Goal: Task Accomplishment & Management: Use online tool/utility

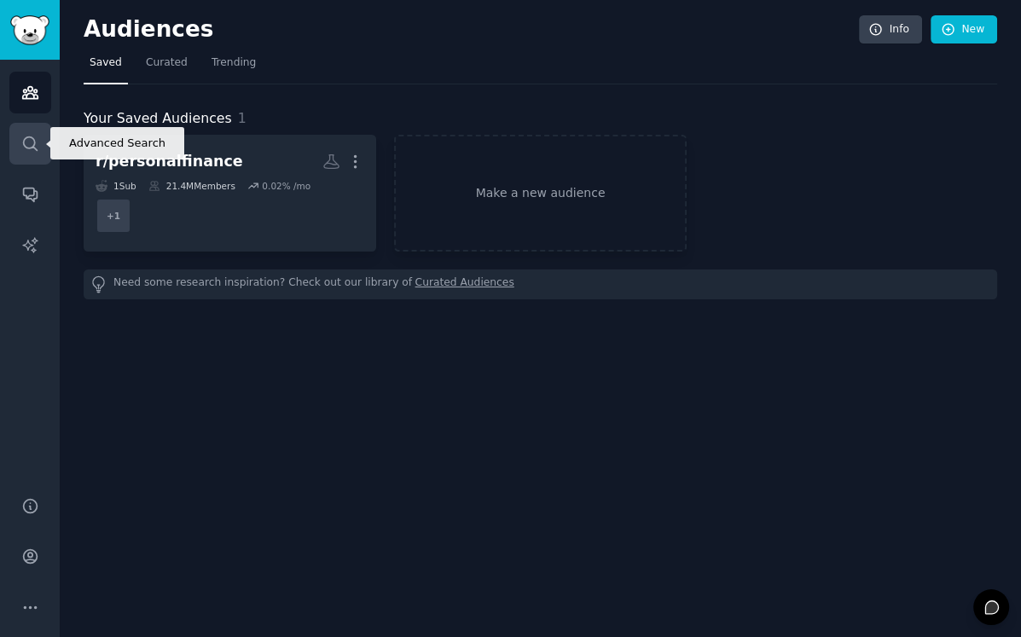
click at [26, 139] on icon "Sidebar" at bounding box center [30, 144] width 18 height 18
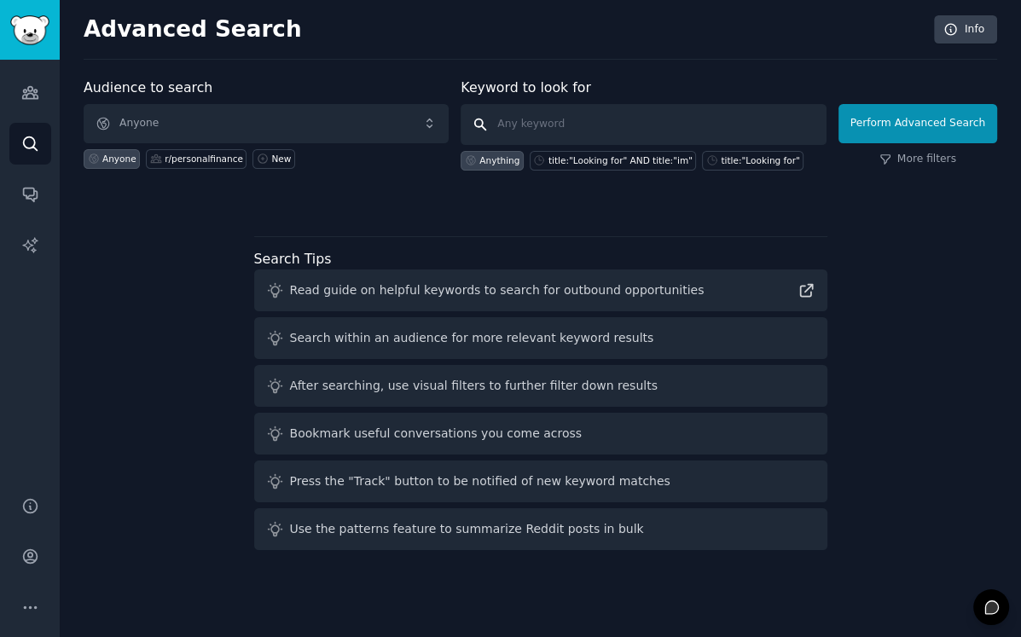
click at [592, 118] on input "text" at bounding box center [643, 124] width 365 height 41
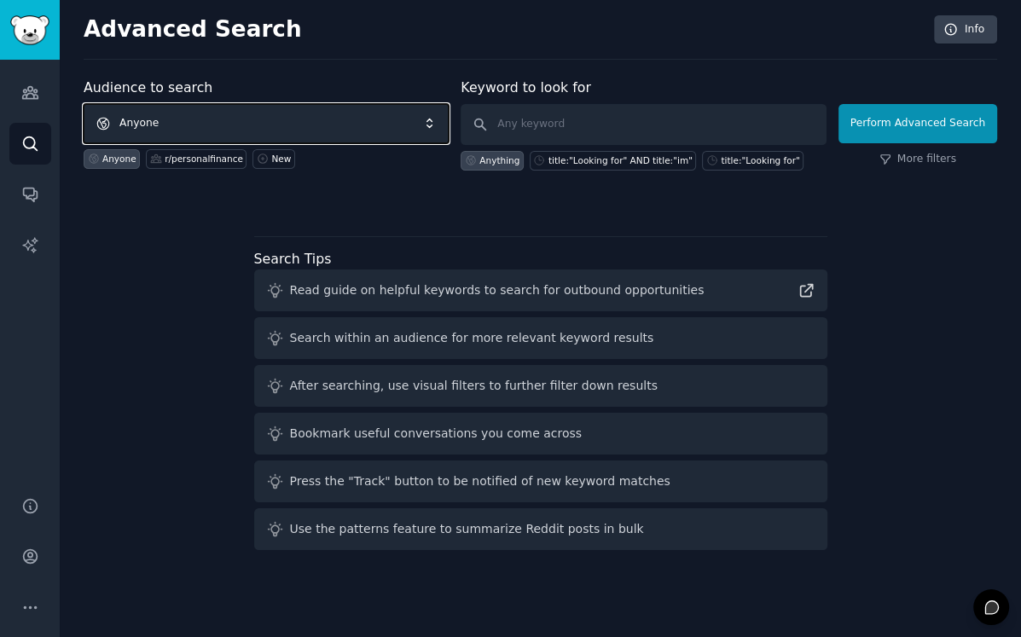
click at [339, 126] on span "Anyone" at bounding box center [266, 123] width 365 height 39
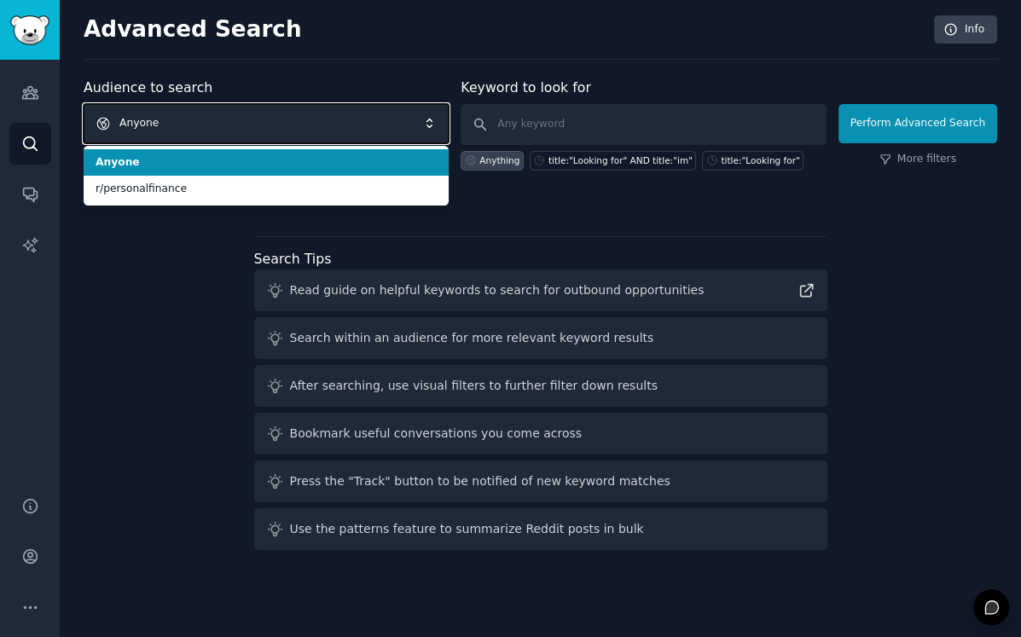
click at [339, 126] on span "Anyone" at bounding box center [266, 123] width 365 height 39
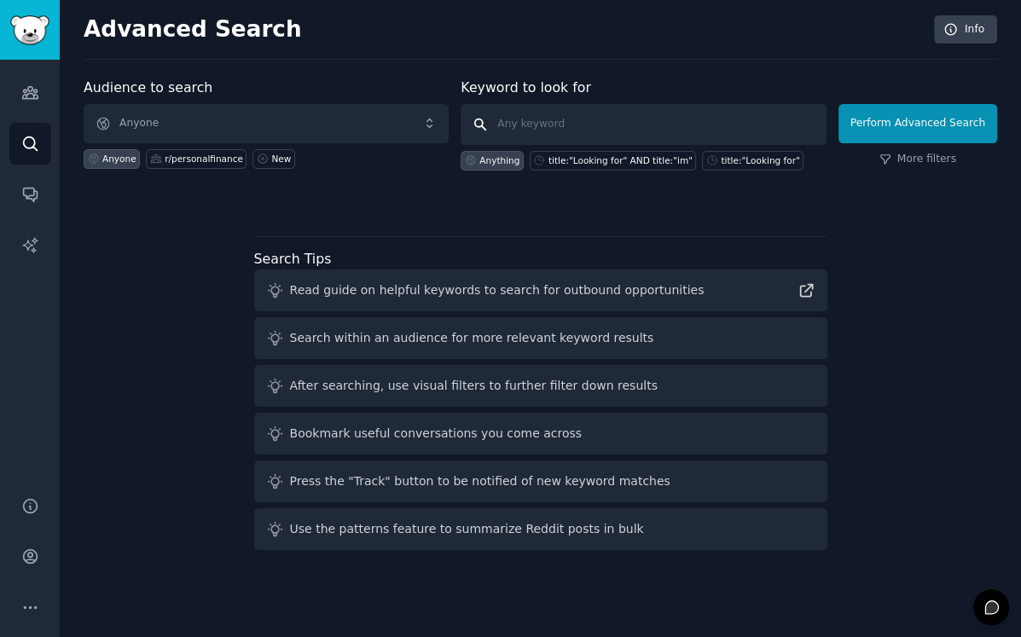
click at [546, 124] on input "text" at bounding box center [643, 124] width 365 height 41
type input "ai interactive novel MRR"
click button "Perform Advanced Search" at bounding box center [918, 123] width 159 height 39
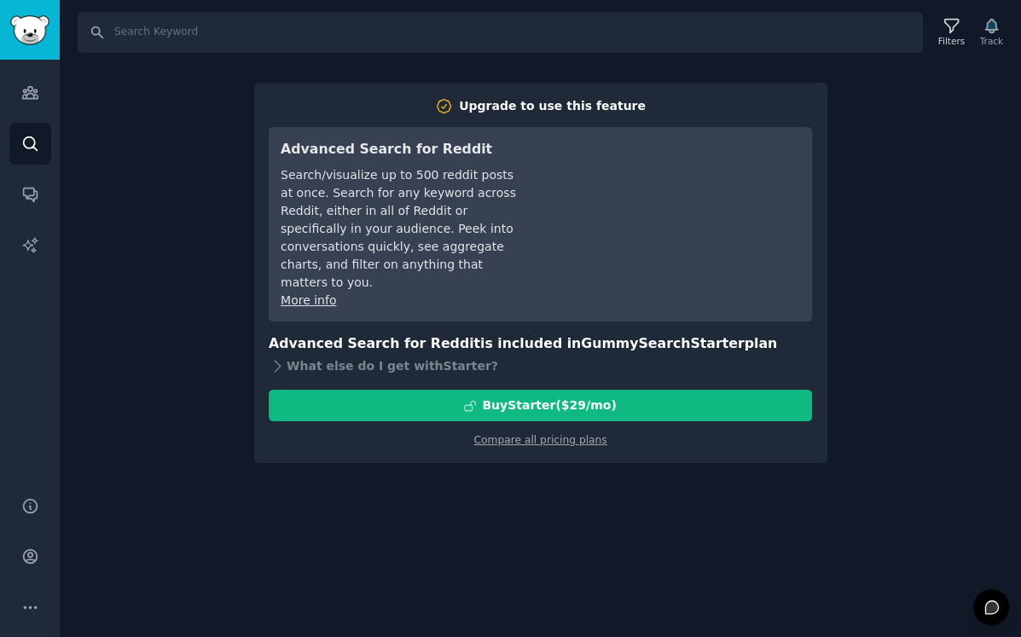
click at [194, 435] on div "Search Filters Track Upgrade to use this feature Advanced Search for Reddit Sea…" at bounding box center [541, 318] width 962 height 637
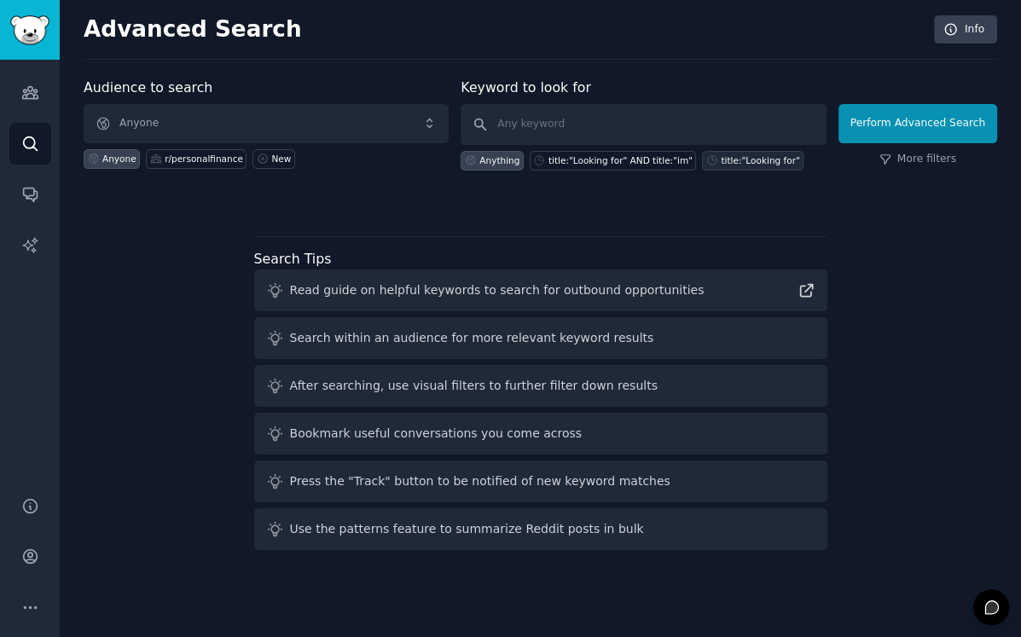
click at [738, 156] on div "title:"Looking for"" at bounding box center [760, 160] width 78 height 12
type input "title:"Looking for""
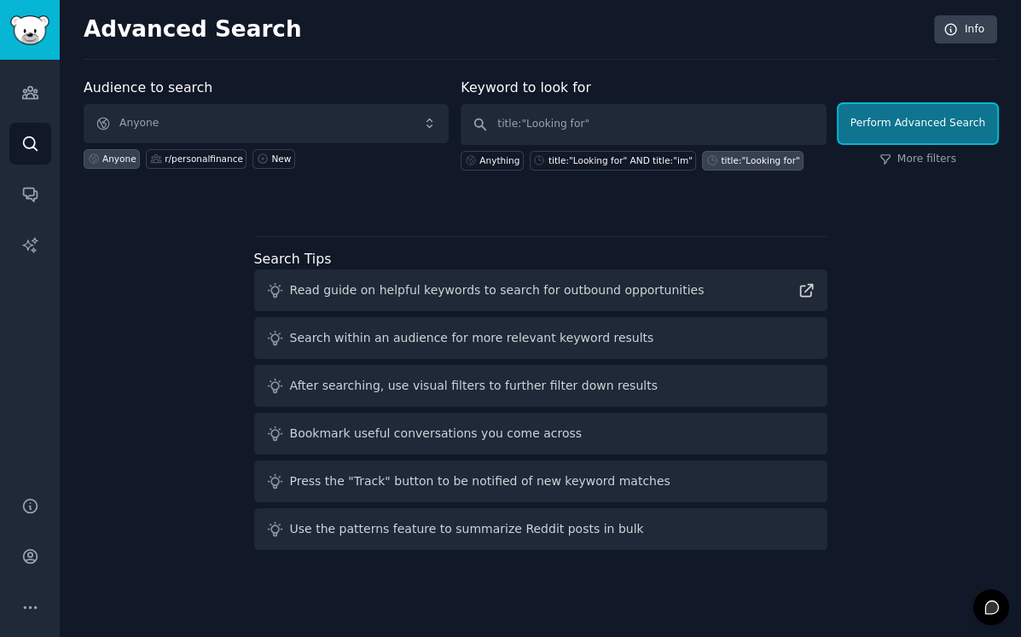
click at [888, 137] on button "Perform Advanced Search" at bounding box center [918, 123] width 159 height 39
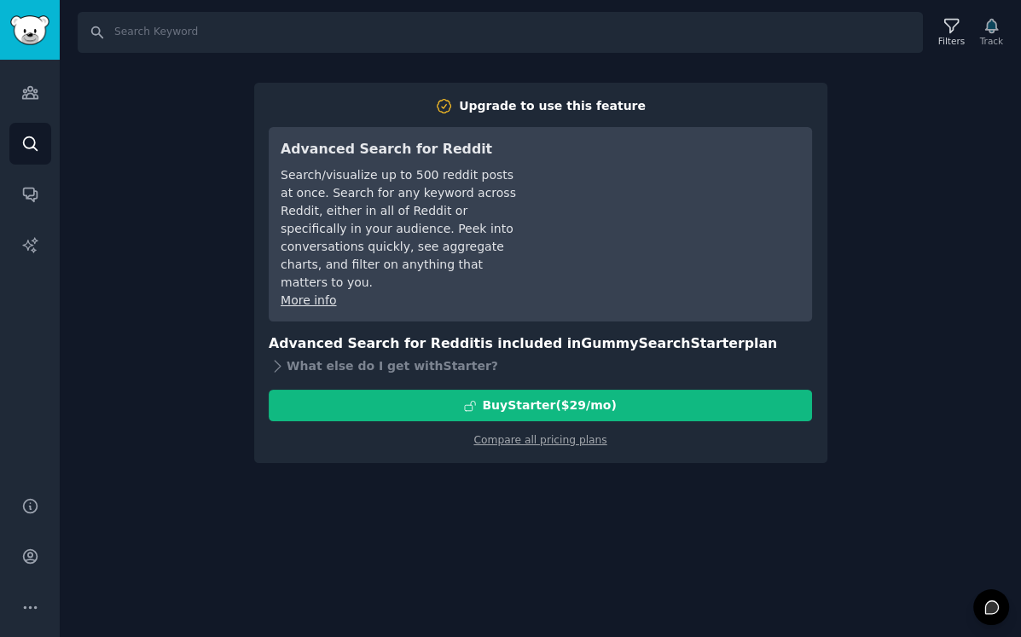
click at [204, 391] on div "Search Filters Track Upgrade to use this feature Advanced Search for Reddit Sea…" at bounding box center [541, 318] width 962 height 637
click at [163, 60] on div "Search Filters Track Upgrade to use this feature Advanced Search for Reddit Sea…" at bounding box center [541, 318] width 962 height 637
click at [18, 94] on link "Audiences" at bounding box center [30, 93] width 42 height 42
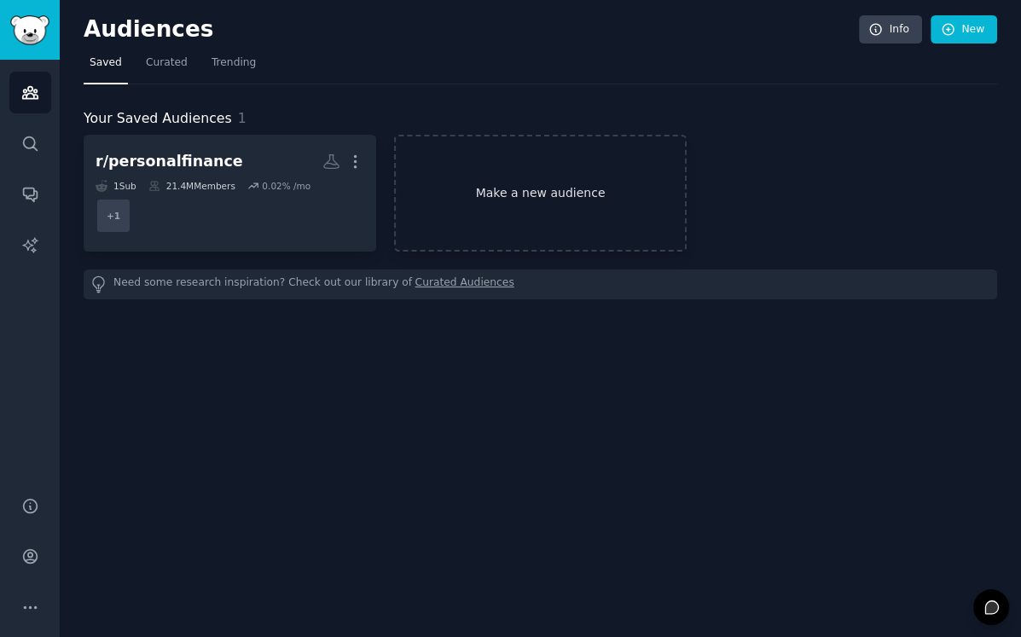
click at [491, 184] on link "Make a new audience" at bounding box center [540, 193] width 293 height 117
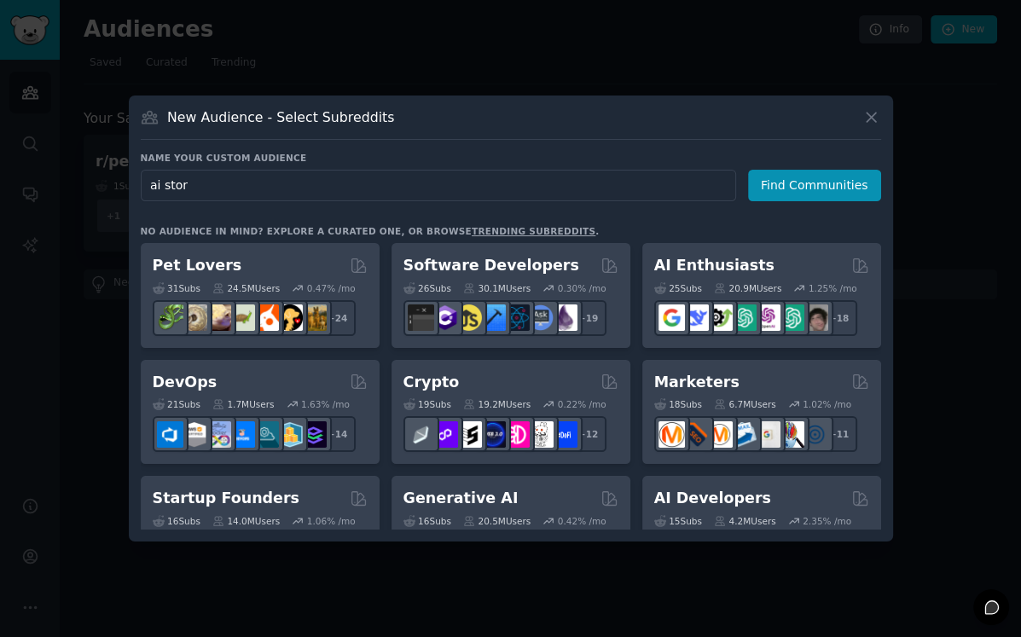
type input "ai story"
click at [846, 192] on button "Find Communities" at bounding box center [814, 186] width 133 height 32
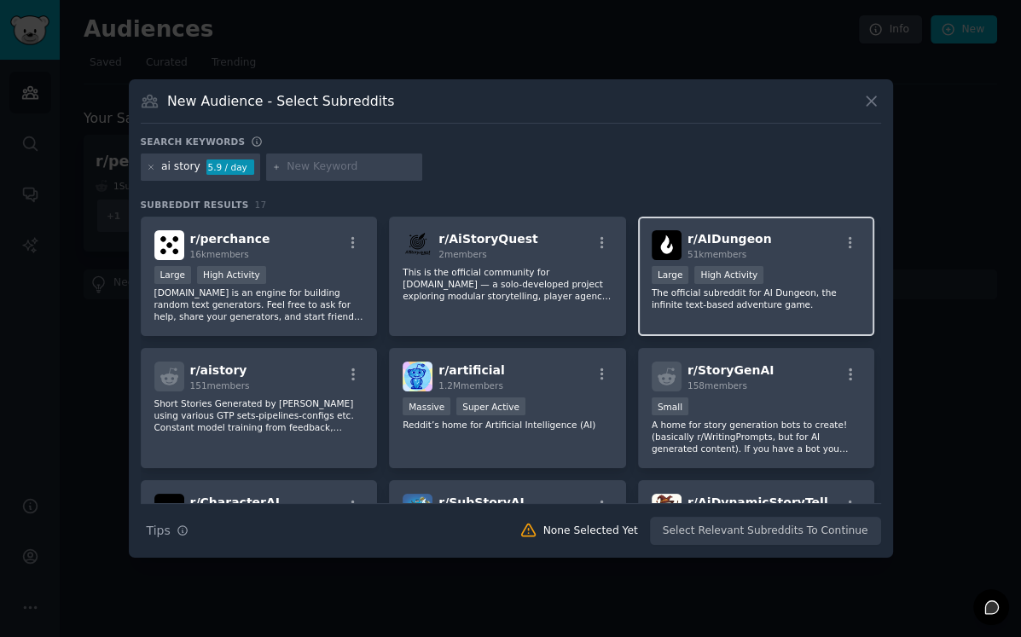
click at [794, 265] on div "r/ AIDungeon 51k members Large High Activity The official subreddit for AI Dung…" at bounding box center [756, 277] width 237 height 120
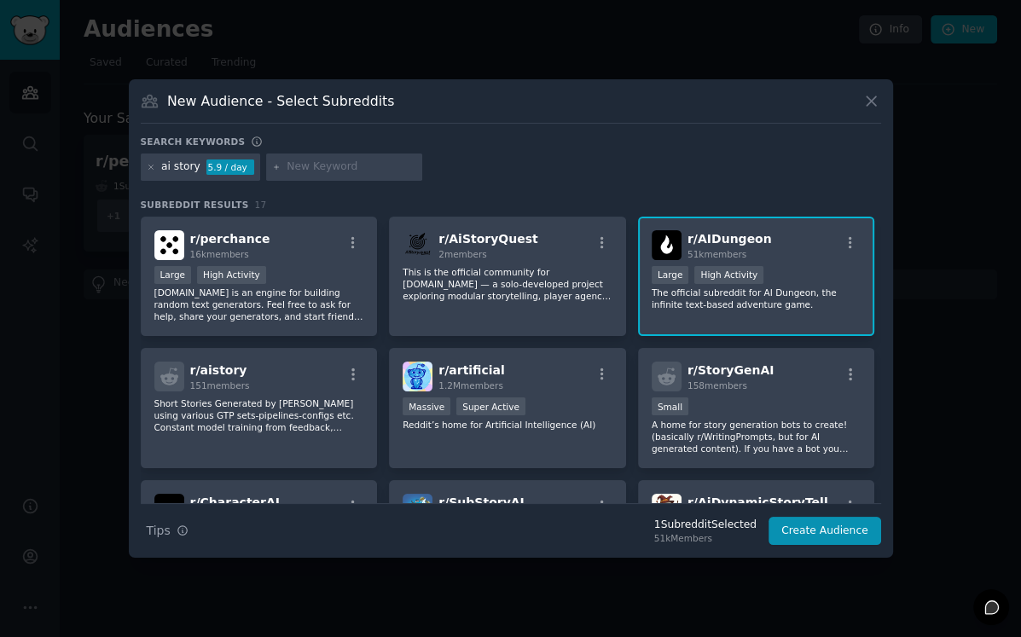
click at [807, 545] on div "Search Tips Tips 1 Subreddit Selected 51k Members Create Audience" at bounding box center [511, 524] width 741 height 43
click at [804, 528] on button "Create Audience" at bounding box center [825, 531] width 113 height 29
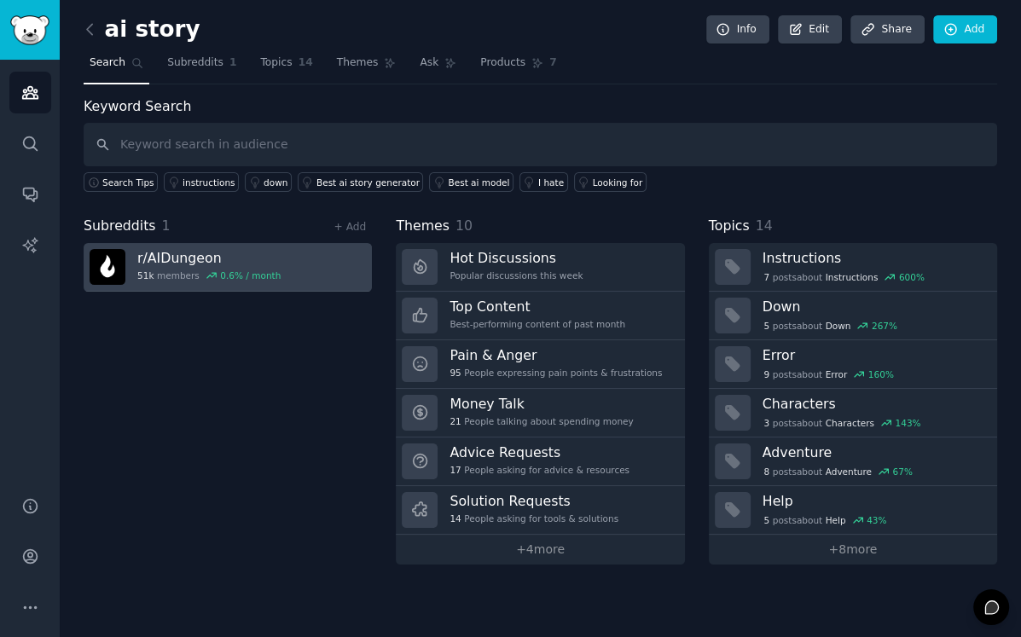
click at [157, 262] on h3 "r/ AIDungeon" at bounding box center [208, 258] width 143 height 18
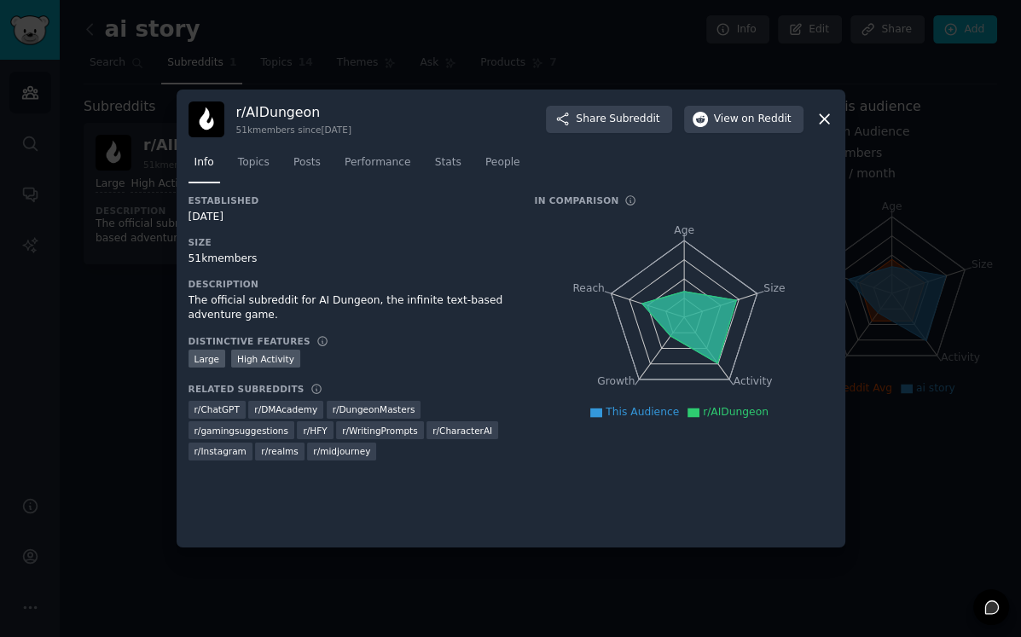
click at [142, 374] on div at bounding box center [510, 318] width 1021 height 637
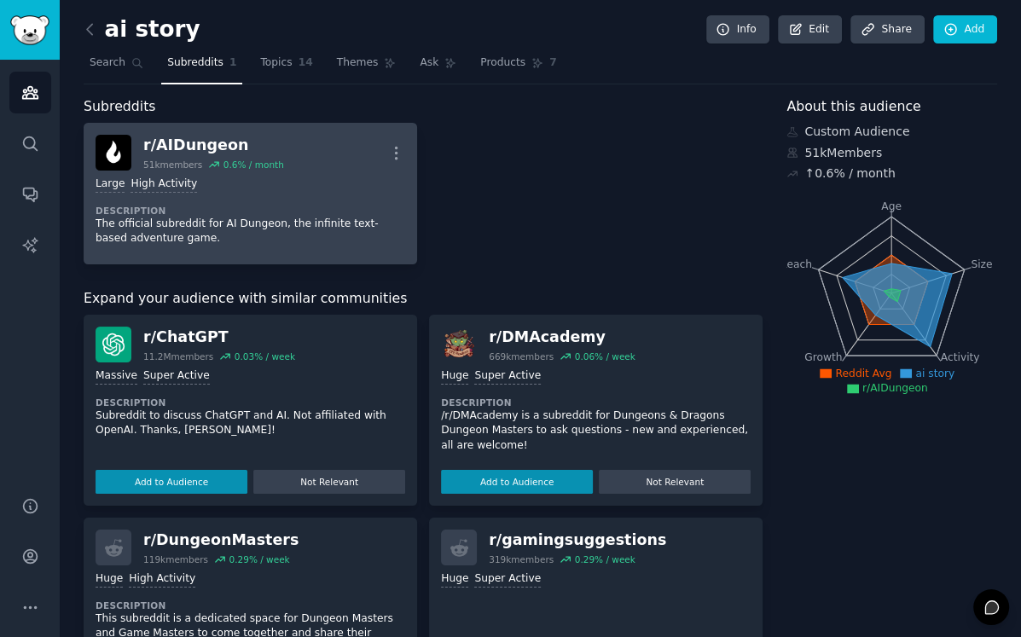
click at [265, 148] on div "r/ AIDungeon" at bounding box center [213, 145] width 141 height 21
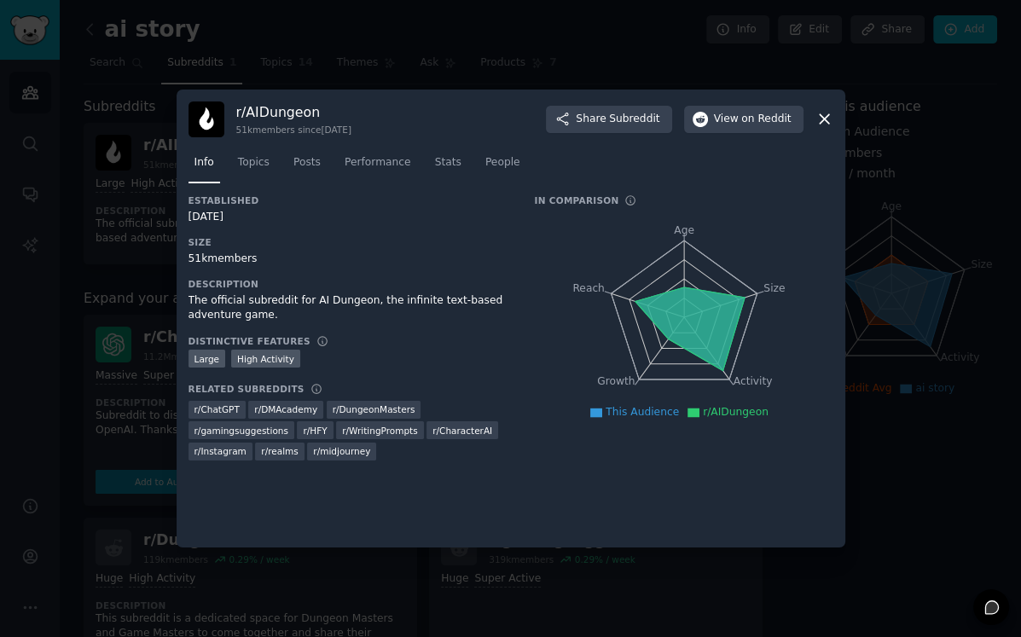
click at [96, 277] on div at bounding box center [510, 318] width 1021 height 637
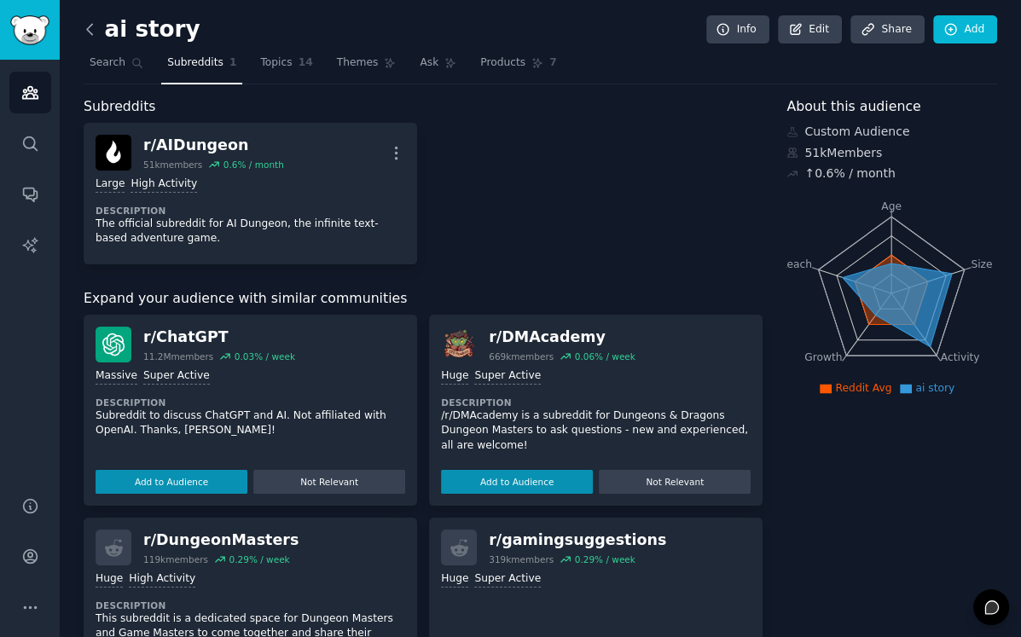
click at [91, 25] on icon at bounding box center [89, 29] width 5 height 10
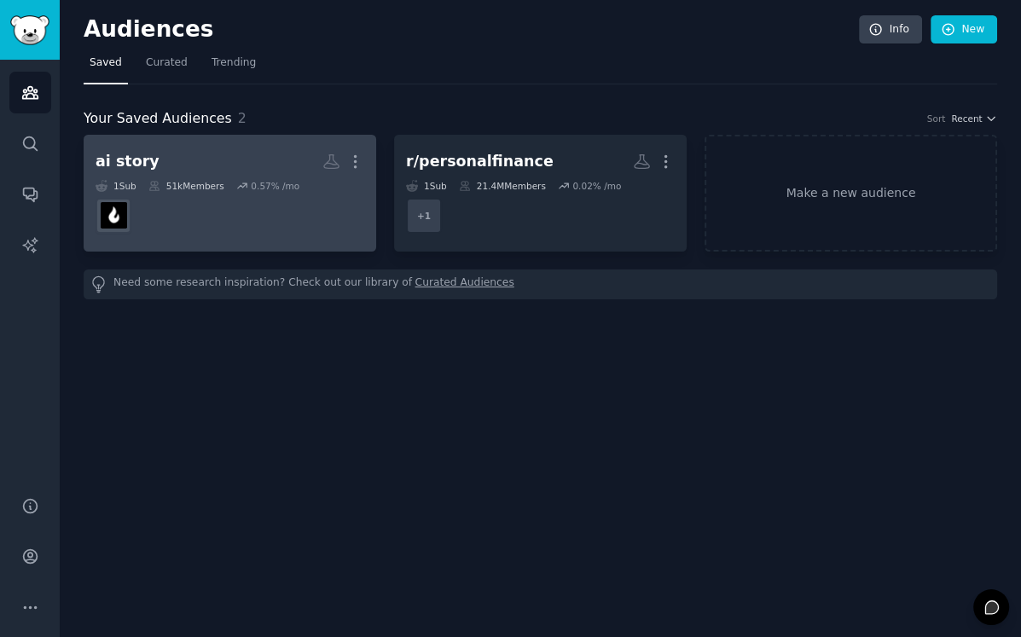
click at [155, 216] on dd "r/AIDungeon" at bounding box center [230, 216] width 269 height 48
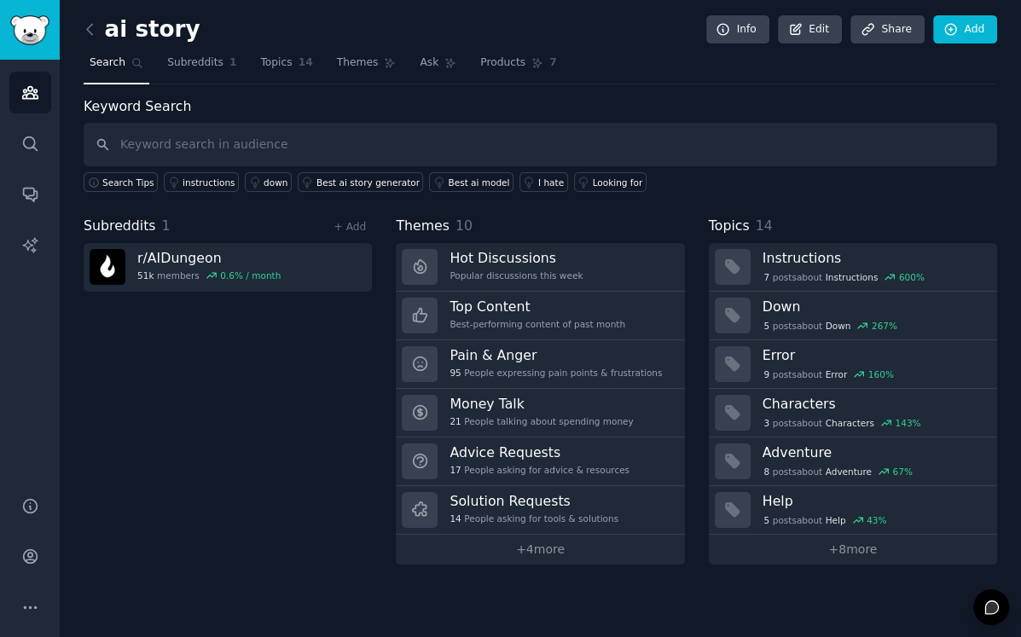
type input "e"
click at [593, 178] on div "Looking for" at bounding box center [618, 183] width 50 height 12
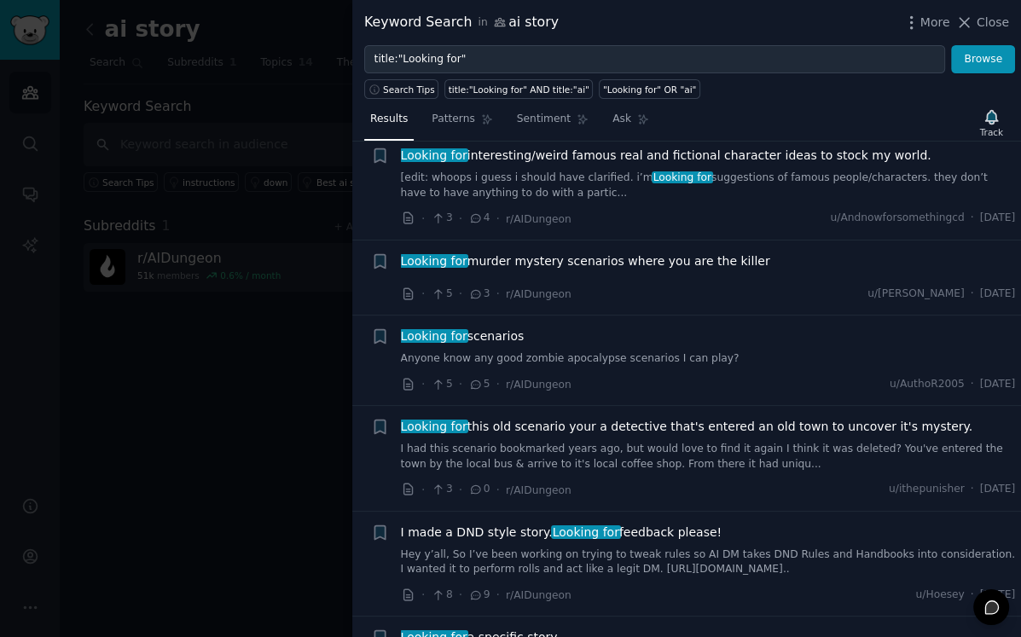
scroll to position [470, 0]
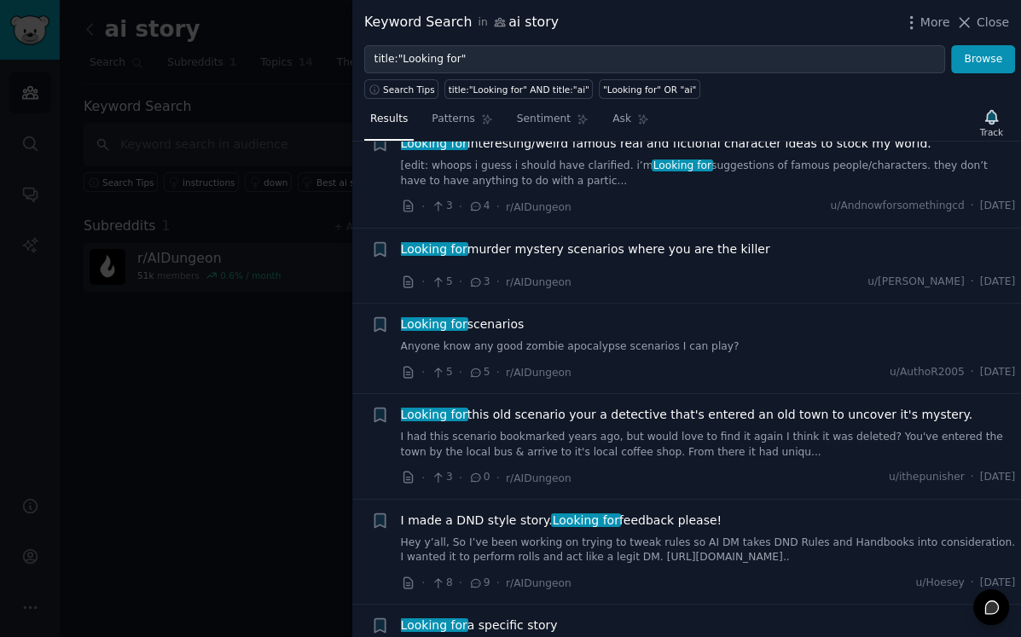
click at [195, 382] on div at bounding box center [510, 318] width 1021 height 637
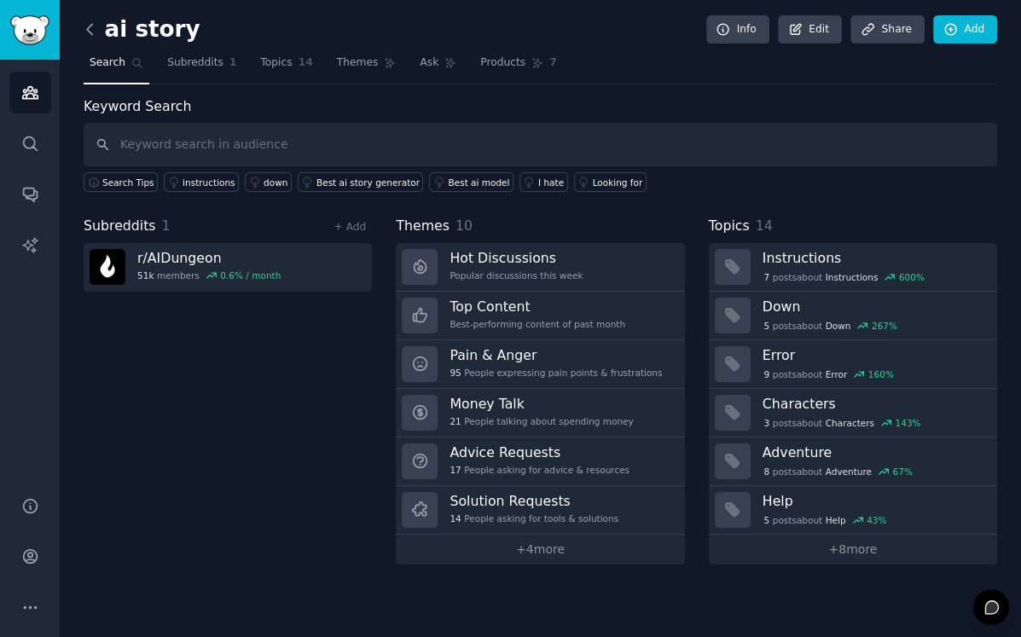
click at [90, 25] on icon at bounding box center [89, 29] width 5 height 10
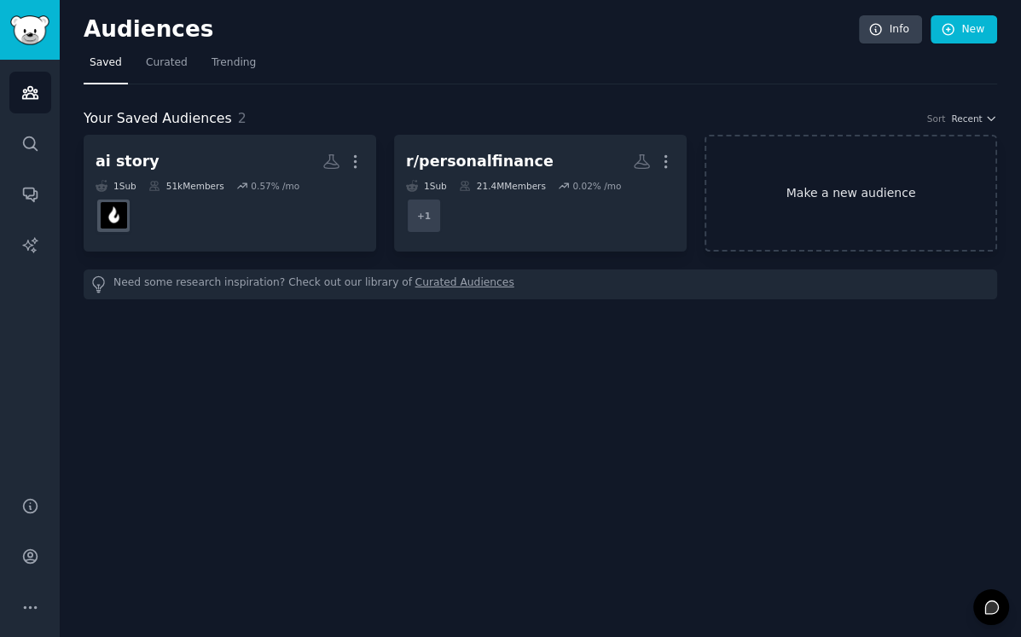
click at [878, 185] on link "Make a new audience" at bounding box center [851, 193] width 293 height 117
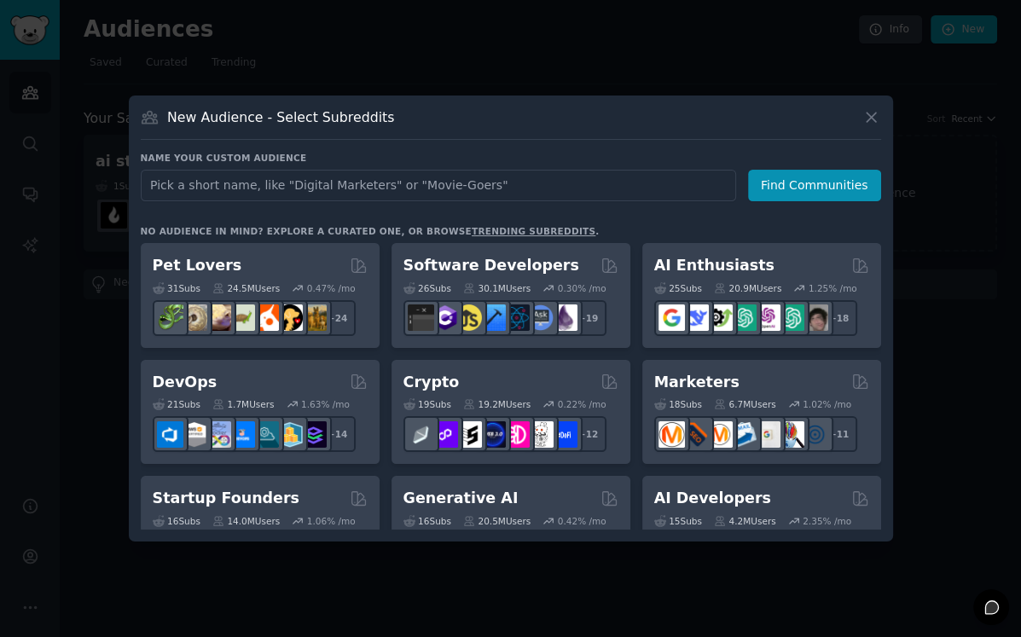
type input "[URL][DOMAIN_NAME]"
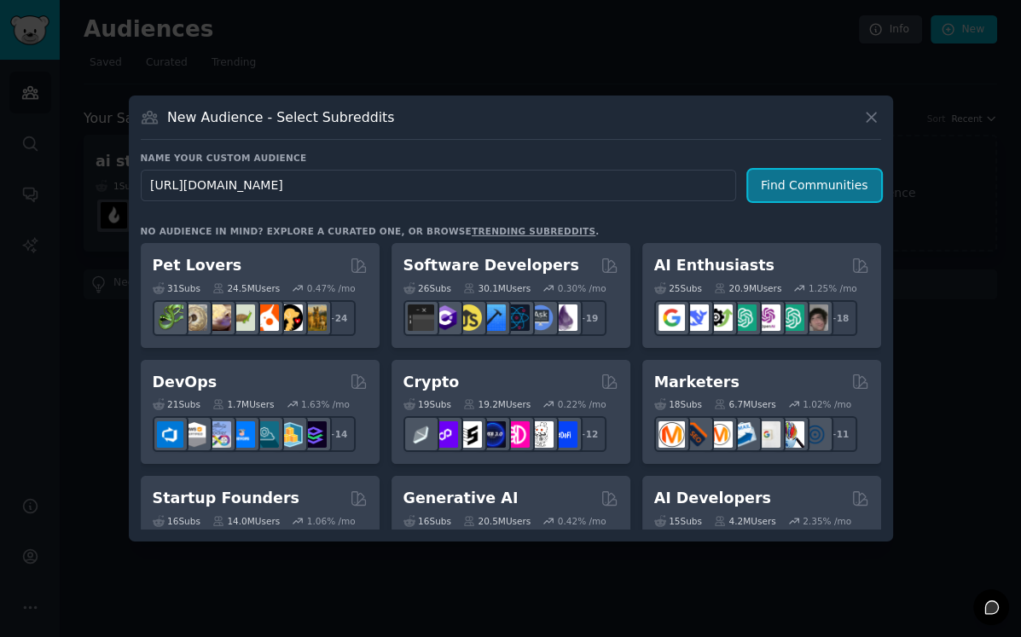
click at [808, 177] on button "Find Communities" at bounding box center [814, 186] width 133 height 32
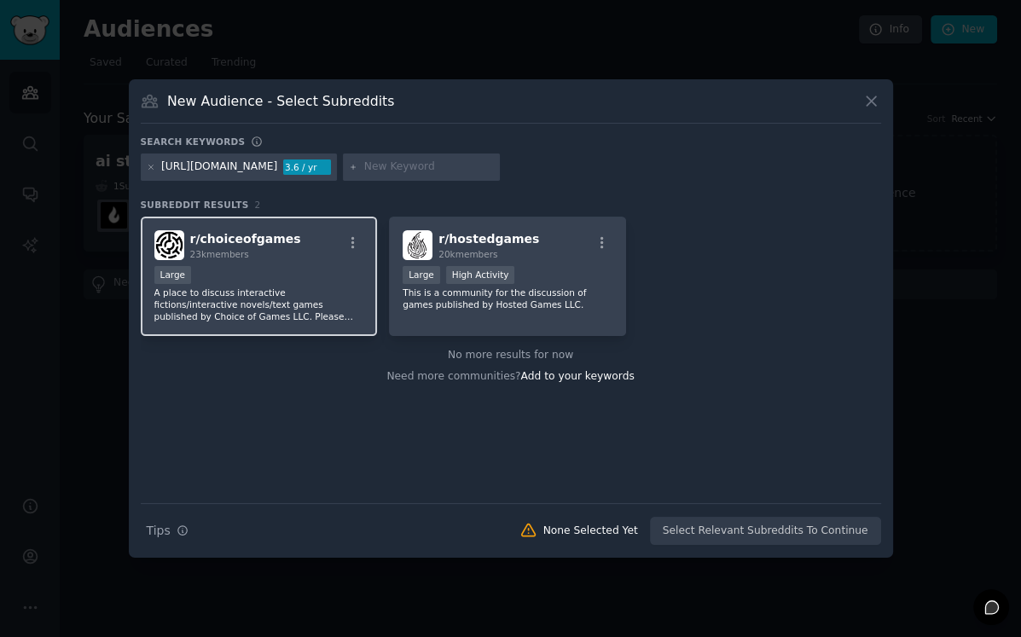
click at [304, 265] on div "r/ choiceofgames 23k members Large A place to discuss interactive fictions/inte…" at bounding box center [259, 277] width 237 height 120
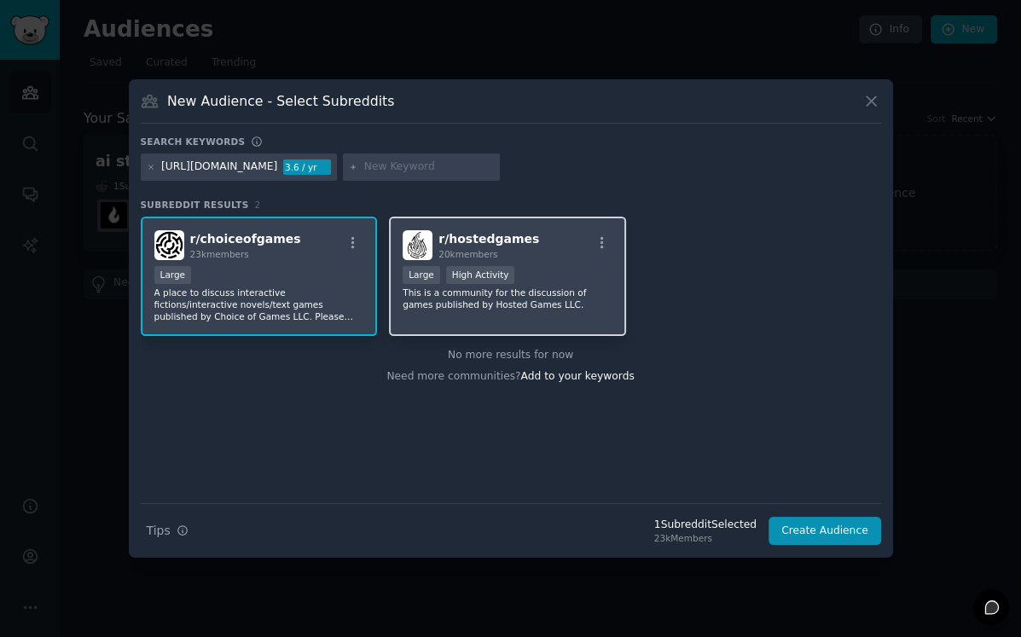
click at [458, 295] on p "This is a community for the discussion of games published by Hosted Games LLC." at bounding box center [508, 299] width 210 height 24
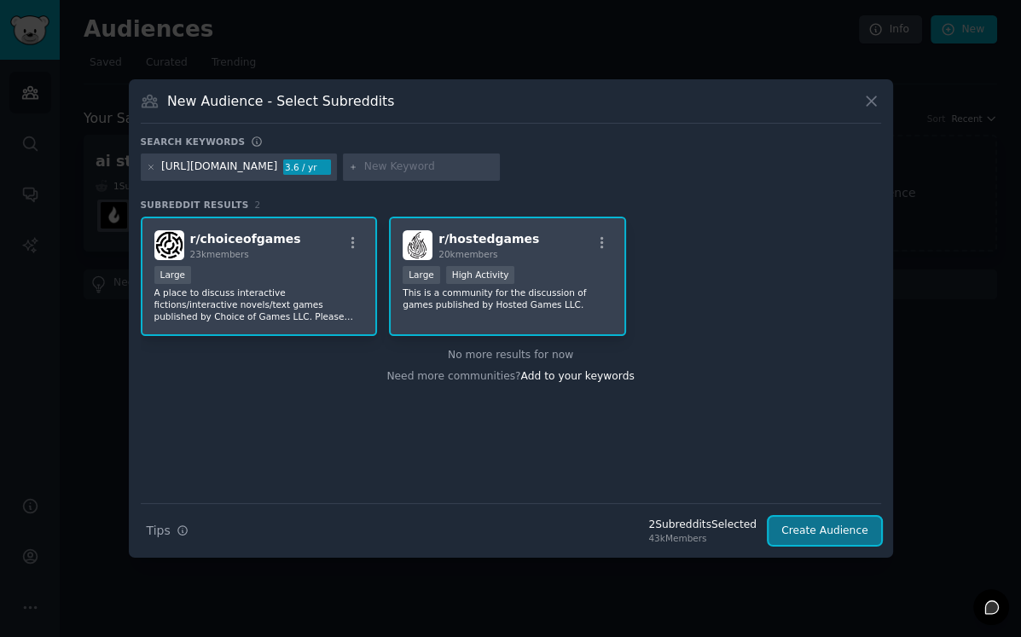
click at [807, 534] on button "Create Audience" at bounding box center [825, 531] width 113 height 29
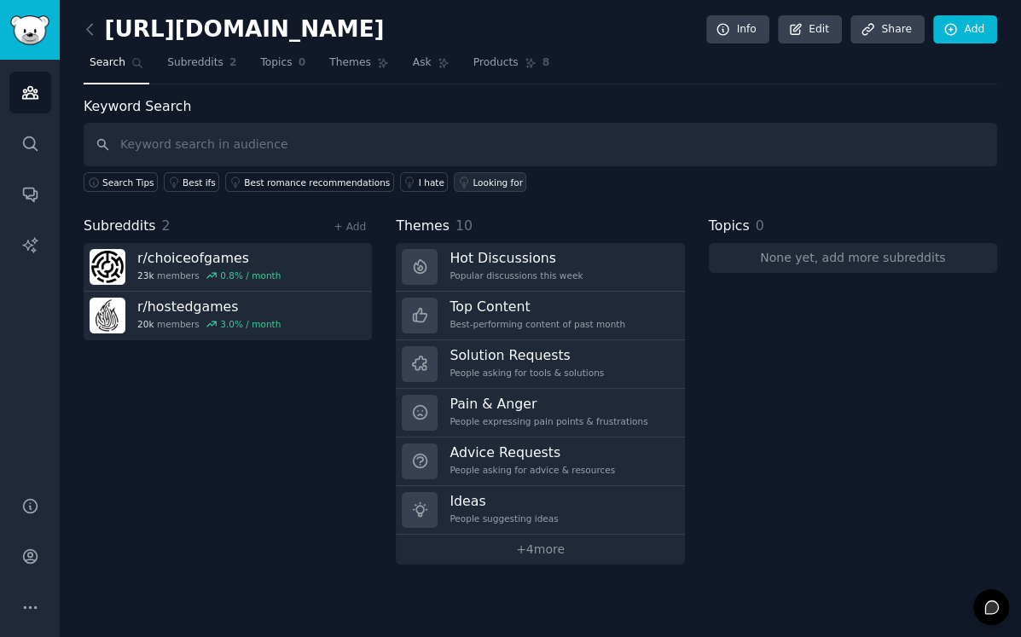
click at [497, 183] on div "Looking for" at bounding box center [498, 183] width 50 height 12
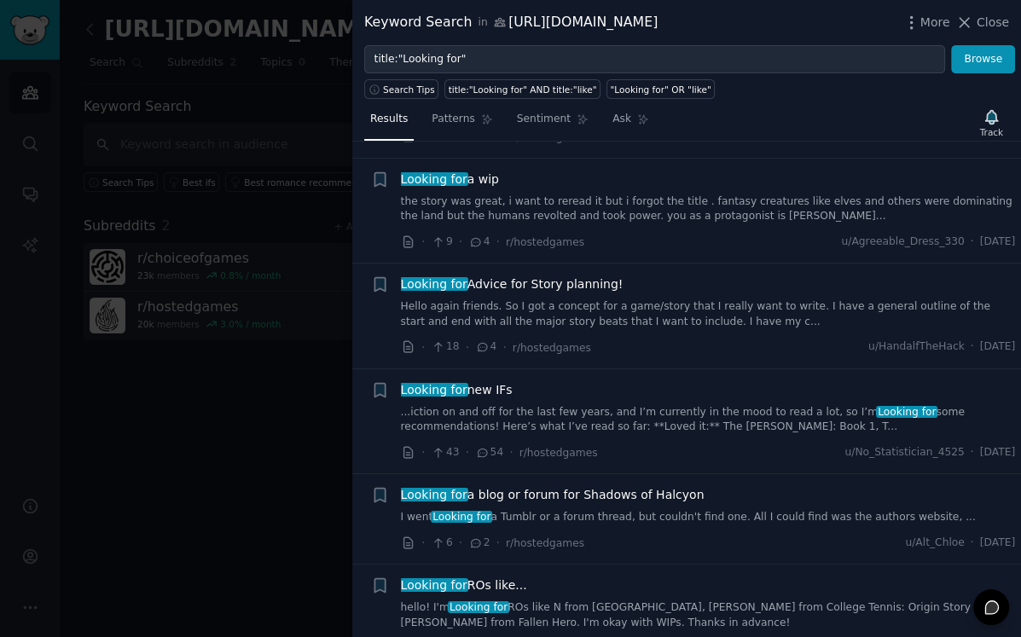
scroll to position [1293, 0]
click at [497, 299] on link "Hello again friends. So I got a concept for a game/story that I really want to …" at bounding box center [708, 314] width 615 height 30
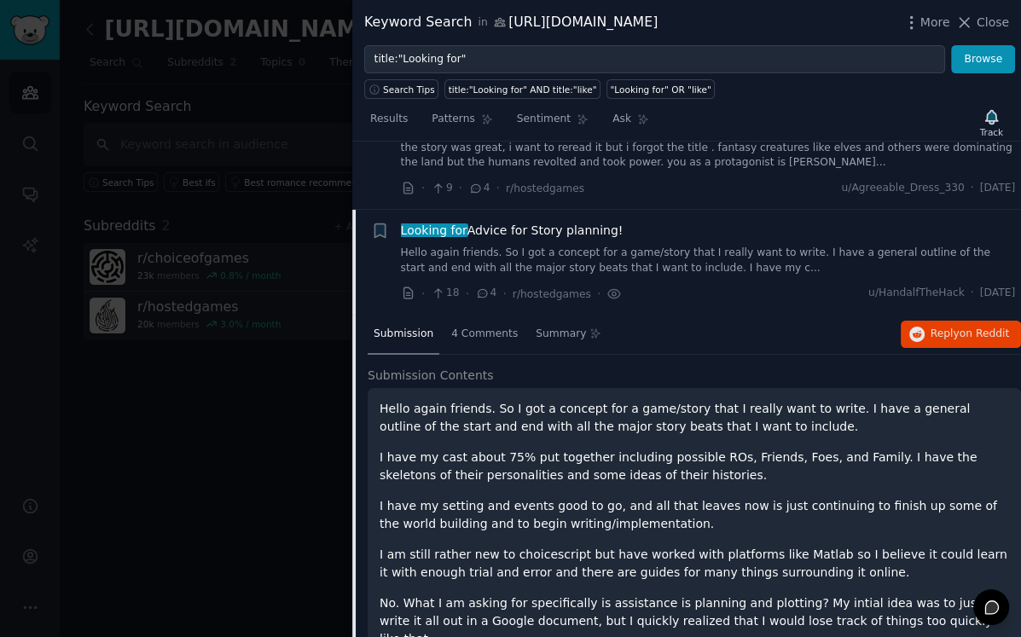
scroll to position [1172, 0]
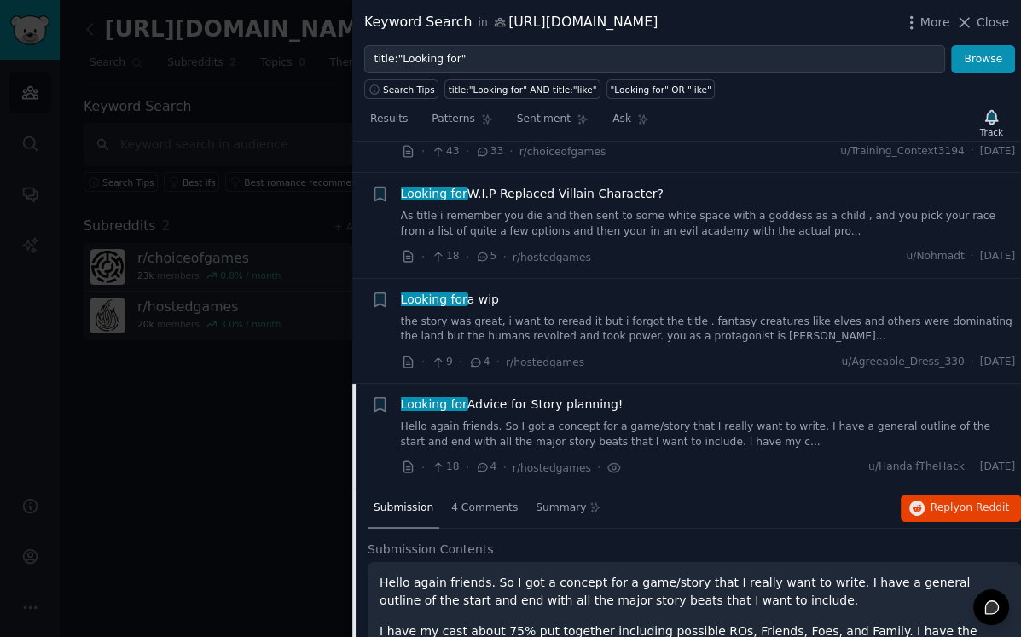
click at [619, 420] on link "Hello again friends. So I got a concept for a game/story that I really want to …" at bounding box center [708, 435] width 615 height 30
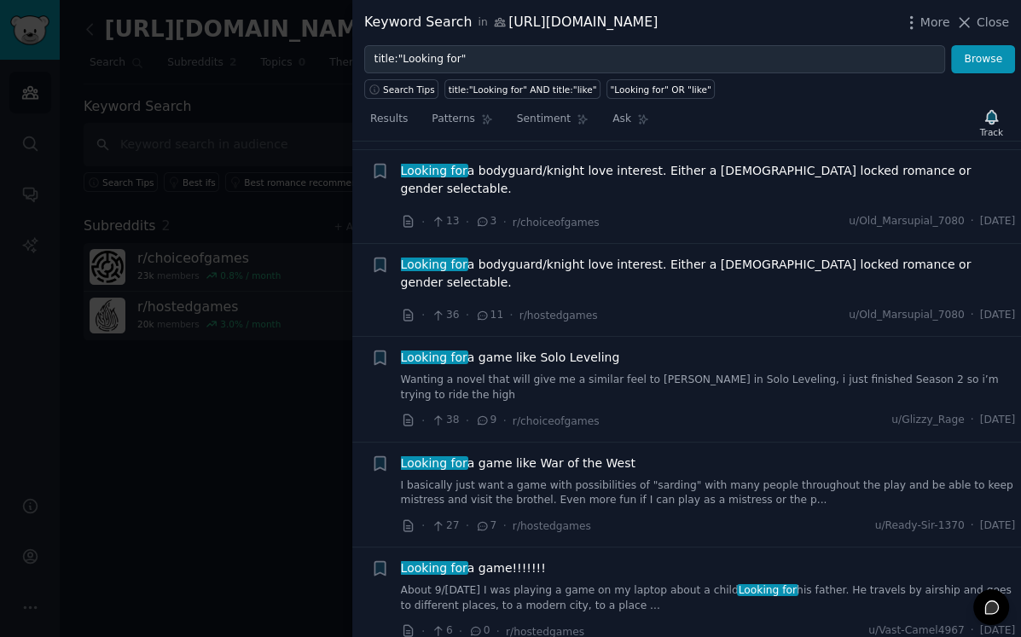
scroll to position [3877, 0]
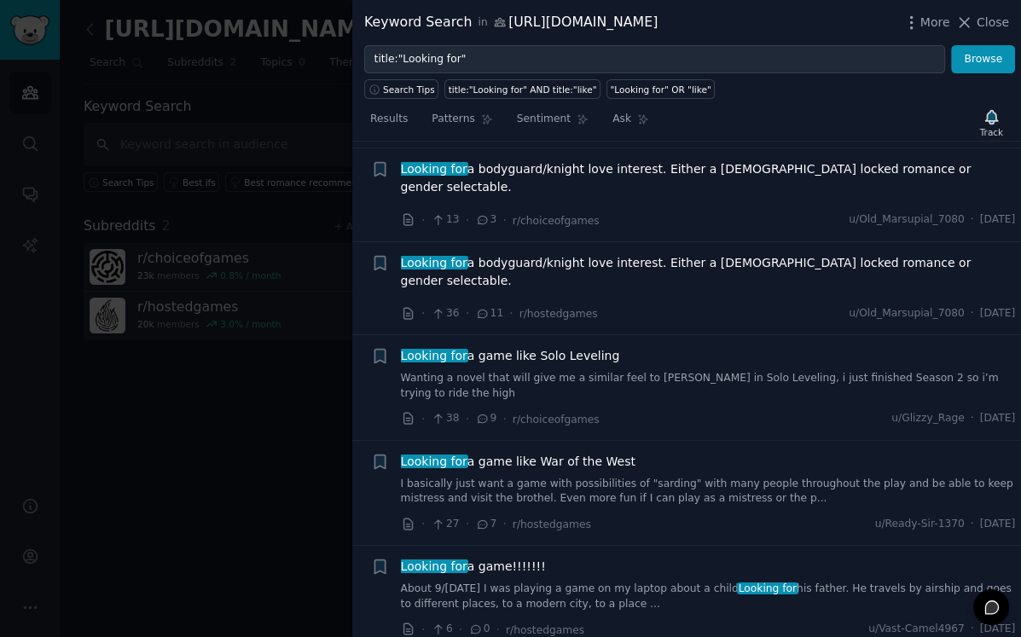
click at [703, 347] on div "Looking for a game like Solo Leveling Wanting a novel that will give me a simil…" at bounding box center [708, 387] width 615 height 81
click at [679, 347] on div "Looking for a game like Solo Leveling" at bounding box center [708, 356] width 615 height 18
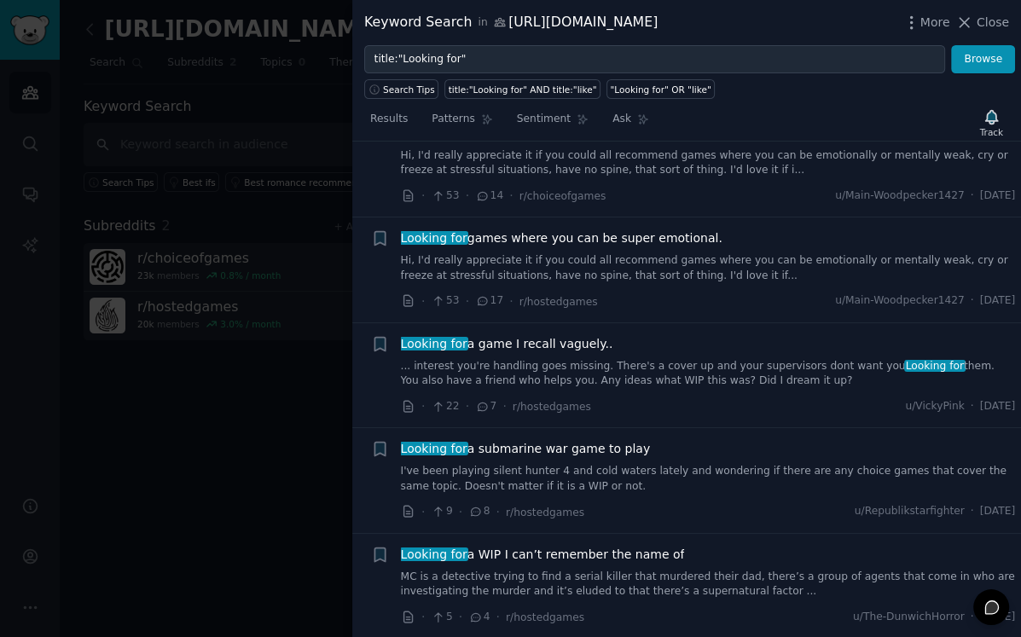
scroll to position [2973, 0]
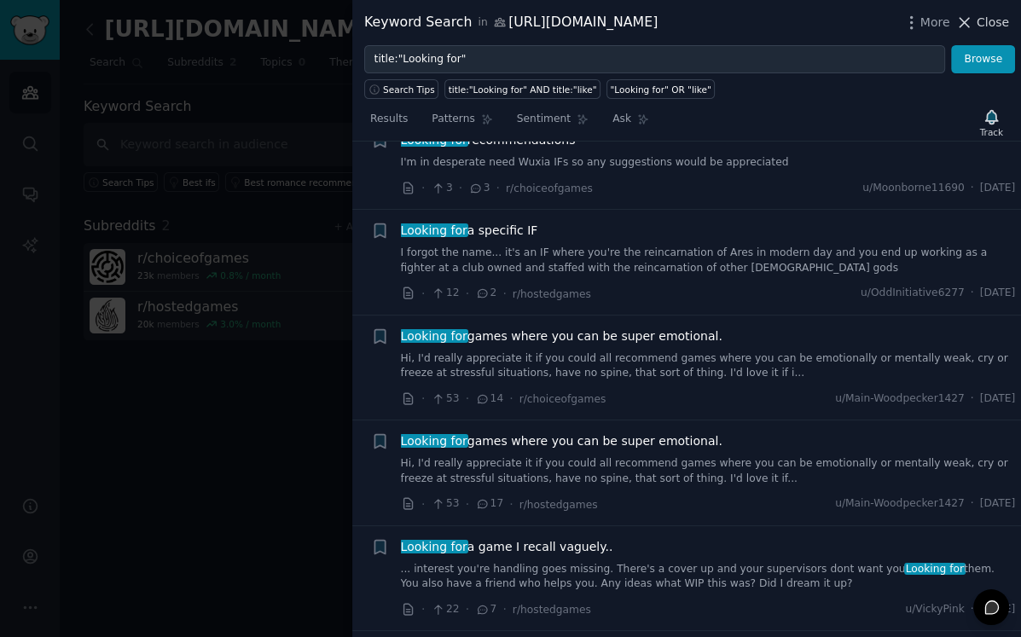
click at [988, 31] on span "Close" at bounding box center [993, 23] width 32 height 18
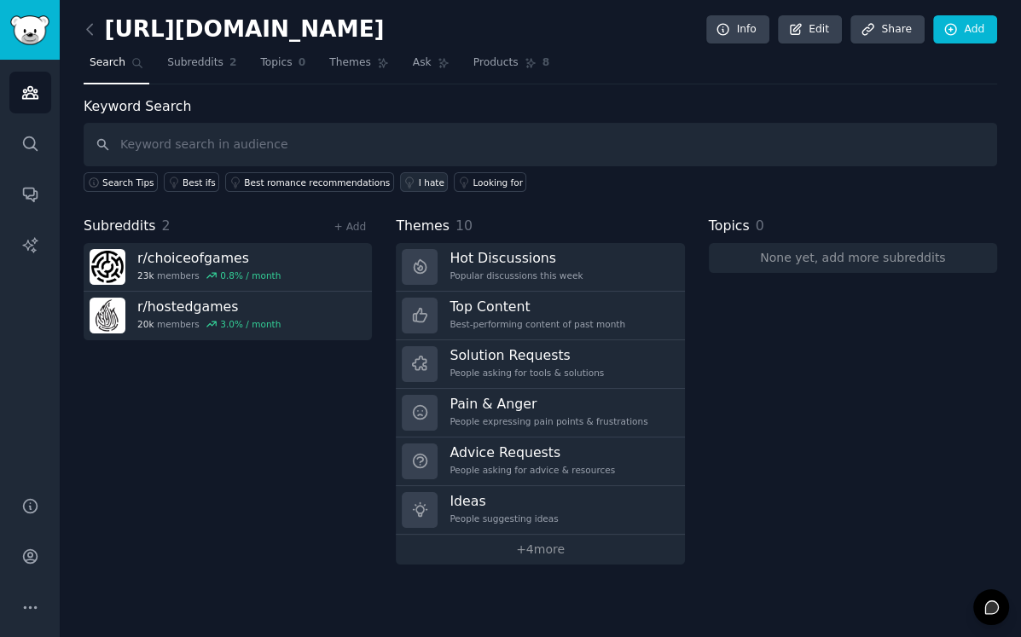
click at [421, 183] on div "I hate" at bounding box center [432, 183] width 26 height 12
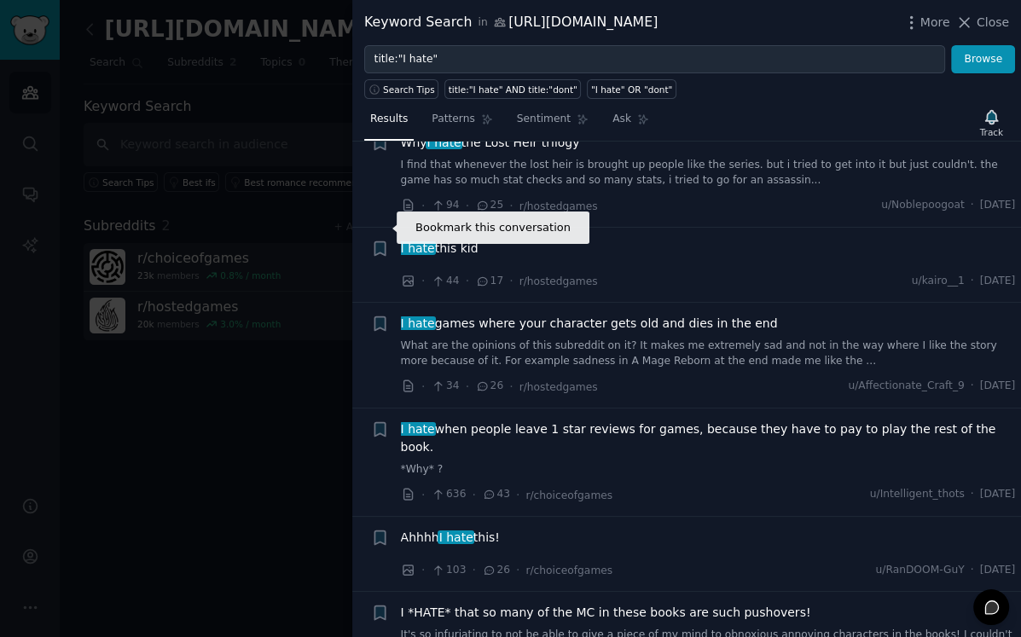
scroll to position [703, 0]
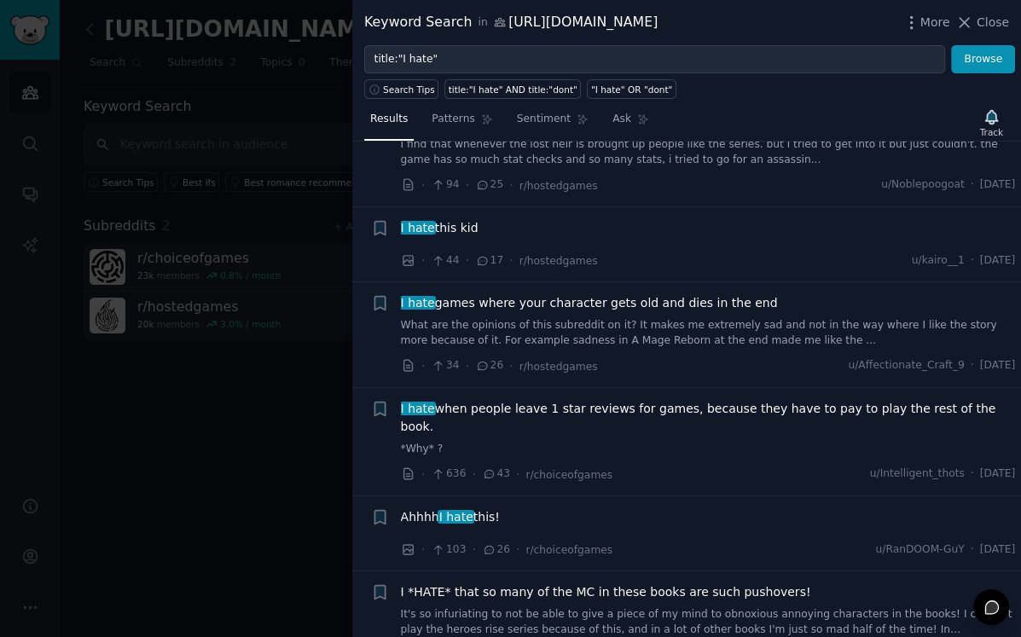
click at [596, 584] on div "I *HATE* that so many of the MC in these books are such pushovers! It's so infu…" at bounding box center [708, 611] width 615 height 54
click at [599, 607] on link "It's so infuriating to not be able to give a piece of my mind to obnoxious anno…" at bounding box center [708, 622] width 615 height 30
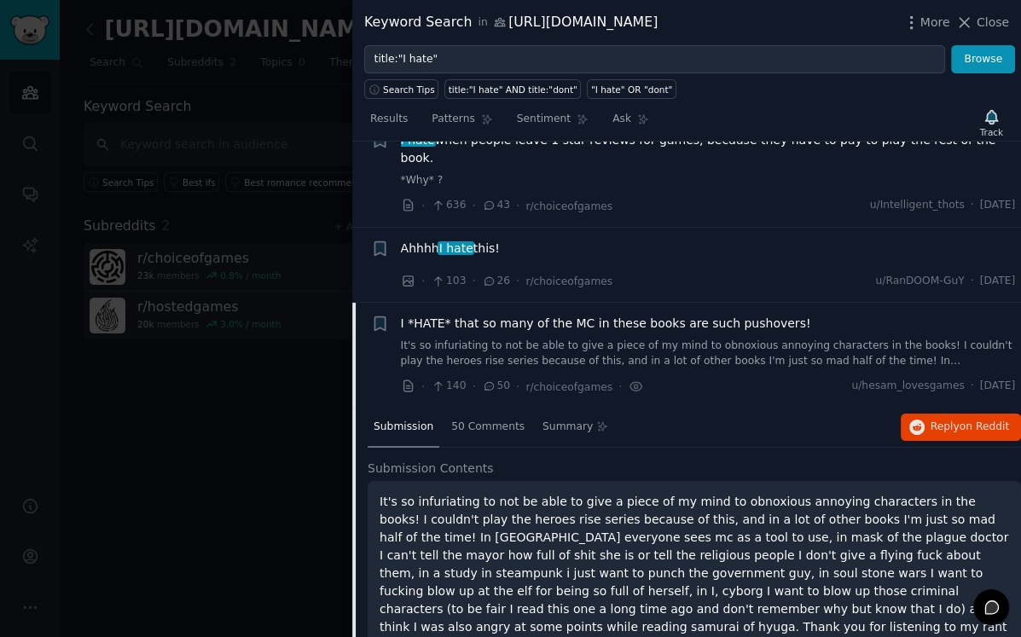
scroll to position [986, 0]
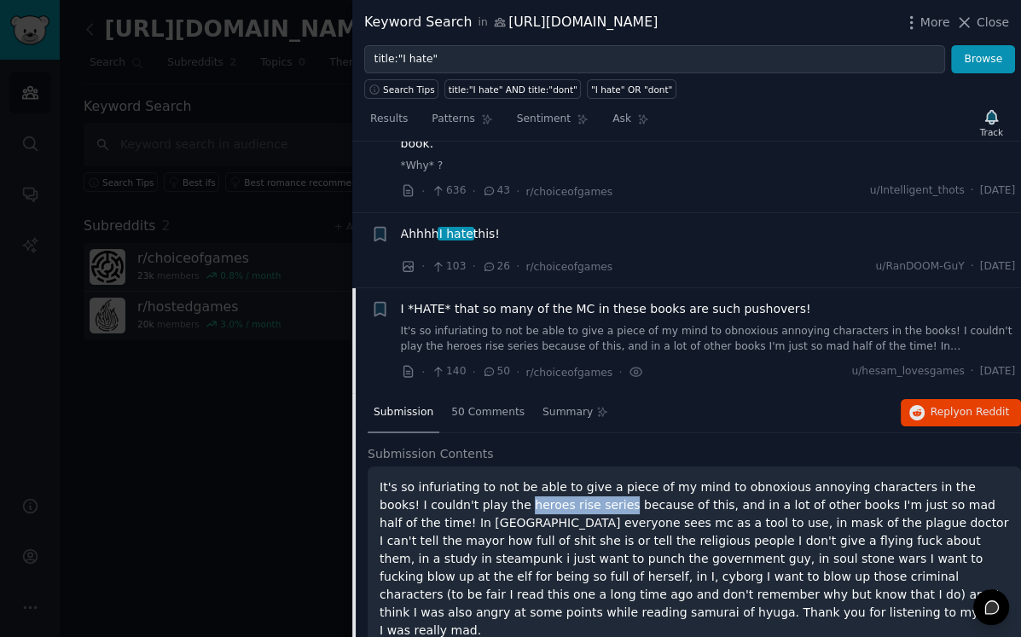
drag, startPoint x: 477, startPoint y: 469, endPoint x: 571, endPoint y: 471, distance: 93.9
click at [571, 479] on p "It's so infuriating to not be able to give a piece of my mind to obnoxious anno…" at bounding box center [695, 559] width 630 height 161
copy p "heroes rise series"
click at [637, 300] on div "I *HATE* that so many of the MC in these books are such pushovers! It's so infu…" at bounding box center [708, 327] width 615 height 54
click at [619, 300] on span "I *HATE* that so many of the MC in these books are such pushovers!" at bounding box center [606, 309] width 410 height 18
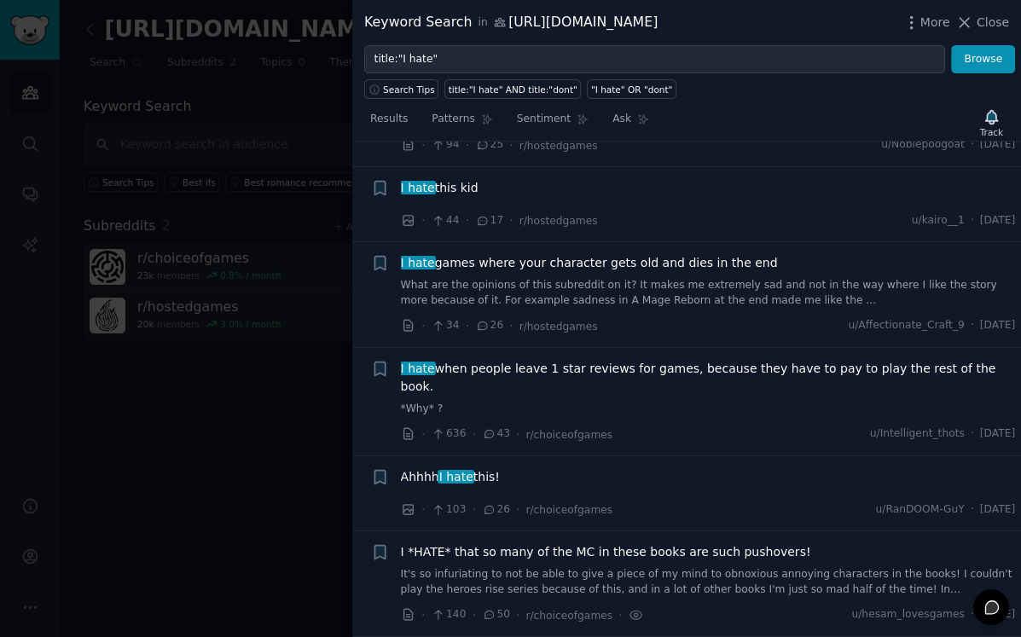
scroll to position [703, 0]
